Goal: Information Seeking & Learning: Learn about a topic

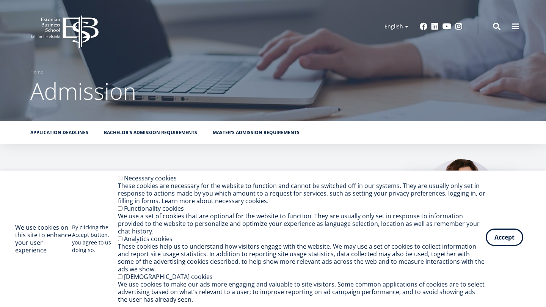
click at [505, 242] on button "Accept" at bounding box center [505, 237] width 38 height 17
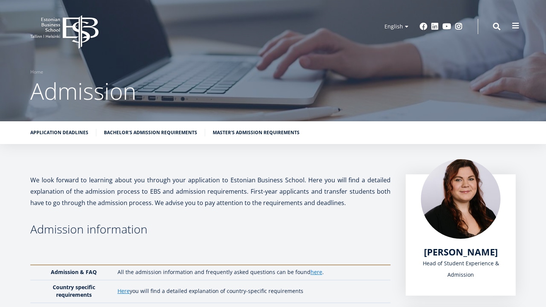
click at [514, 28] on span at bounding box center [516, 26] width 8 height 8
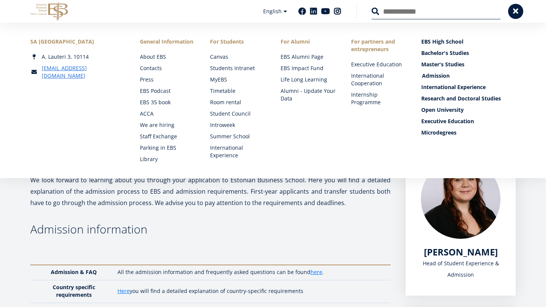
click at [438, 74] on link "Admission" at bounding box center [469, 76] width 94 height 8
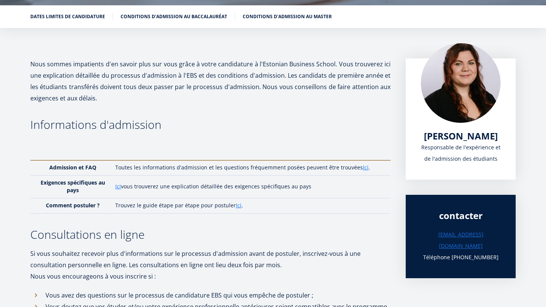
scroll to position [116, 0]
click at [119, 186] on link "Ici" at bounding box center [118, 187] width 6 height 8
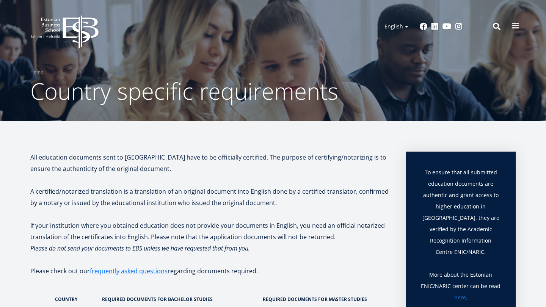
click at [514, 26] on span at bounding box center [516, 26] width 8 height 8
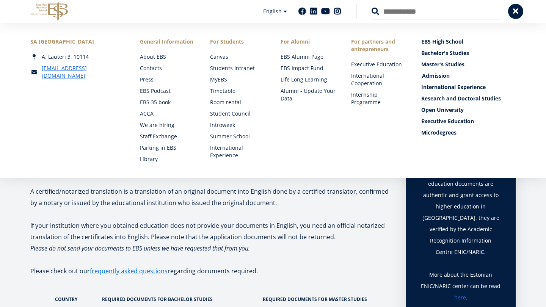
click at [438, 72] on link "Admission" at bounding box center [469, 76] width 94 height 8
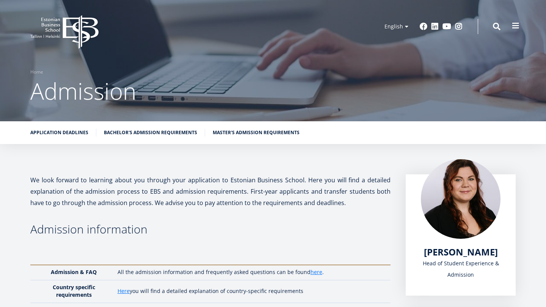
click at [517, 22] on span at bounding box center [516, 26] width 8 height 8
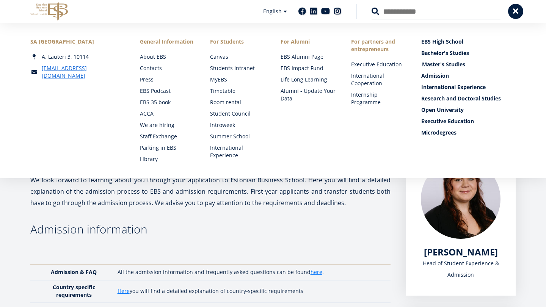
click at [437, 67] on link "Master's Studies" at bounding box center [469, 65] width 94 height 8
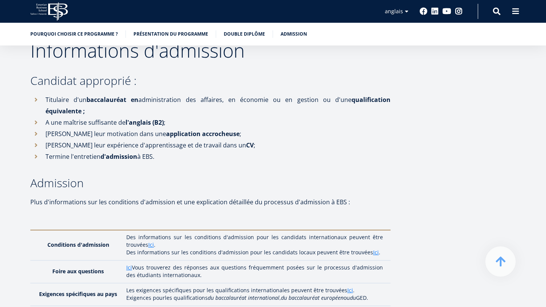
scroll to position [2311, 0]
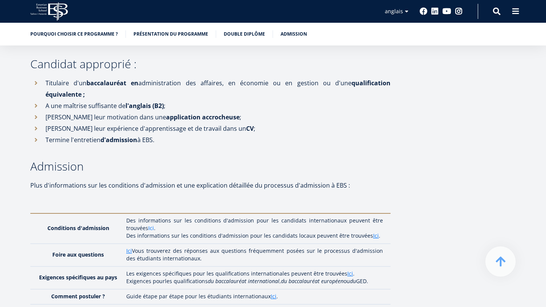
click at [151, 225] on link "Ici" at bounding box center [151, 229] width 6 height 8
